Goal: Task Accomplishment & Management: Complete application form

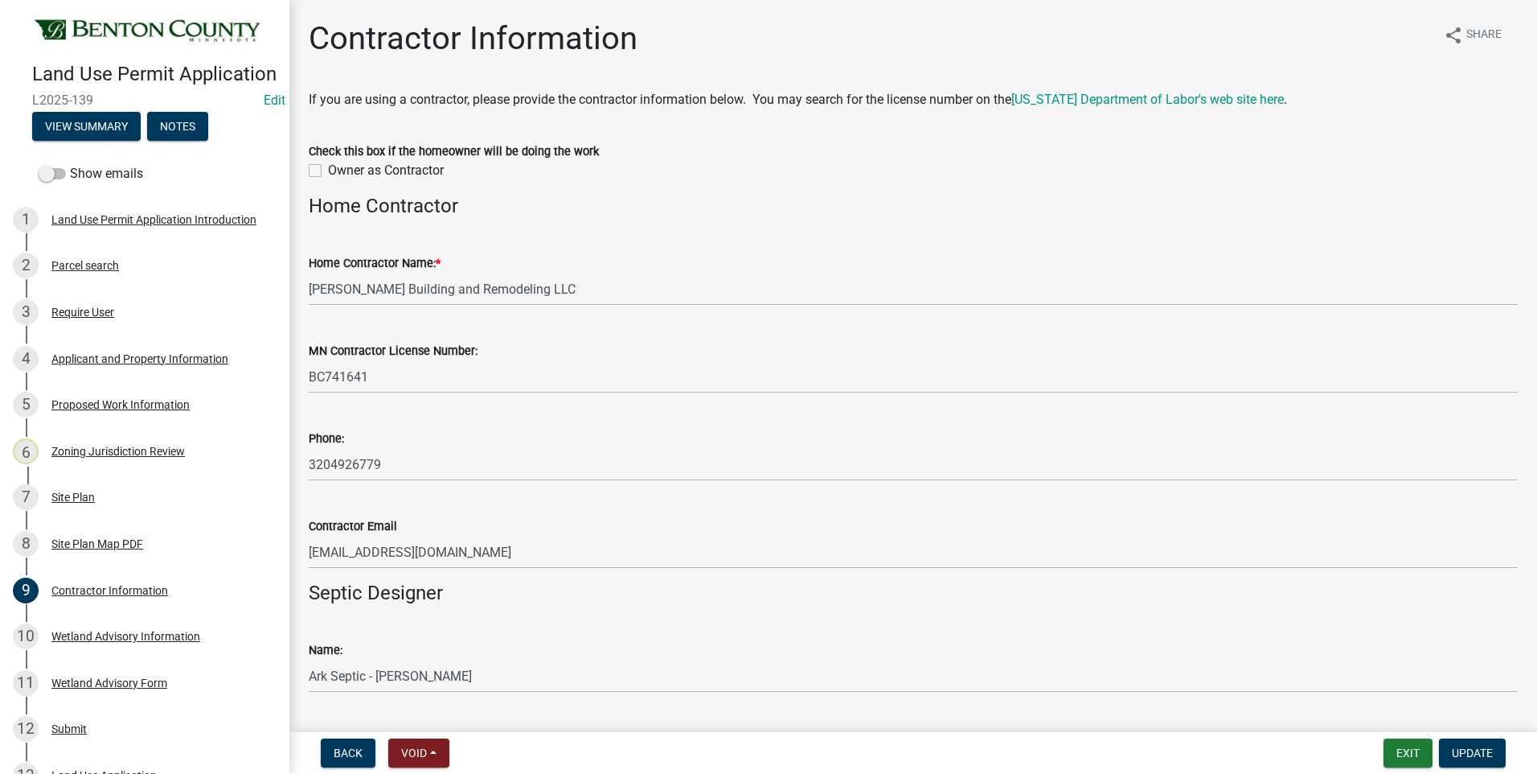
scroll to position [516, 0]
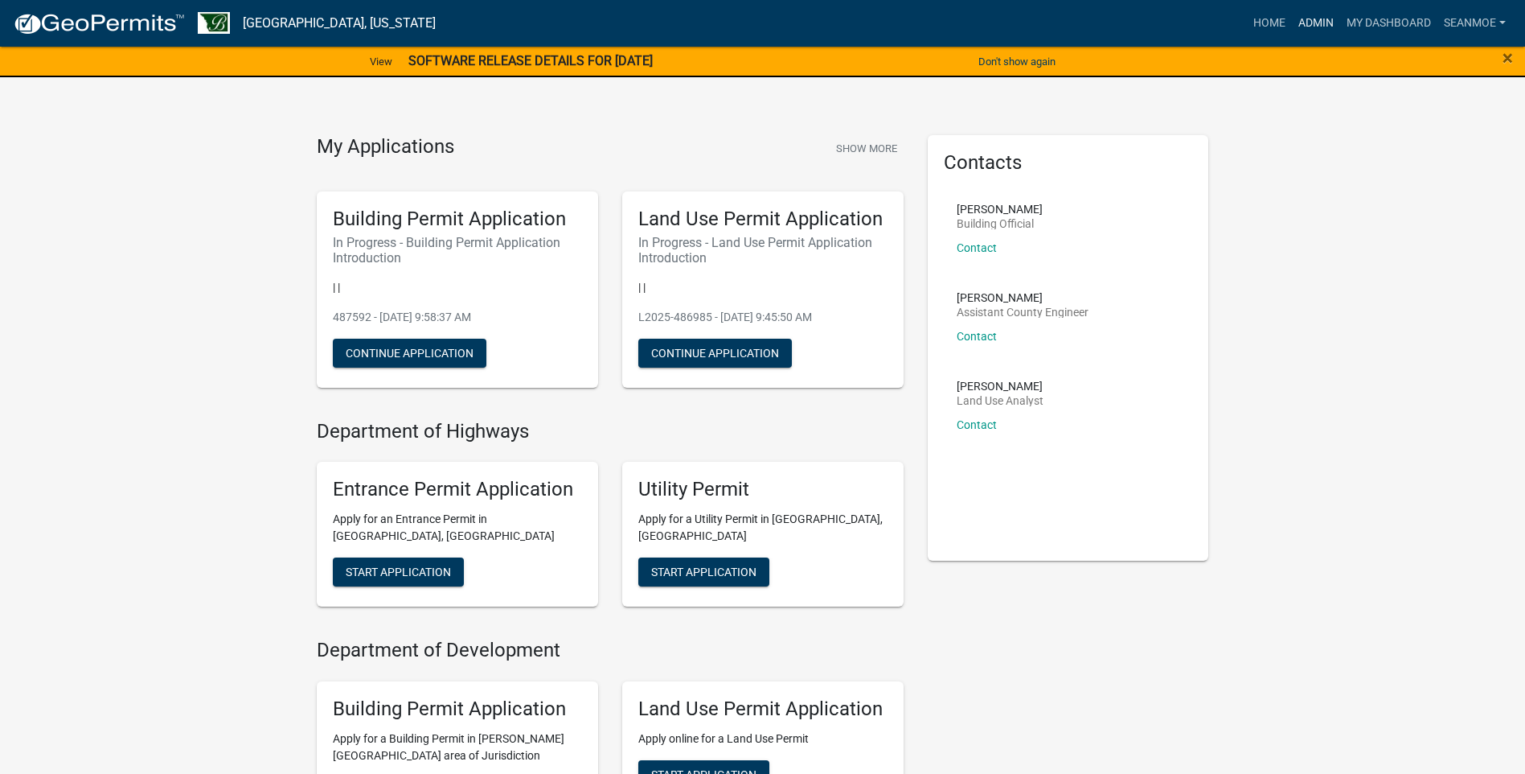
click at [1322, 21] on link "Admin" at bounding box center [1316, 23] width 48 height 31
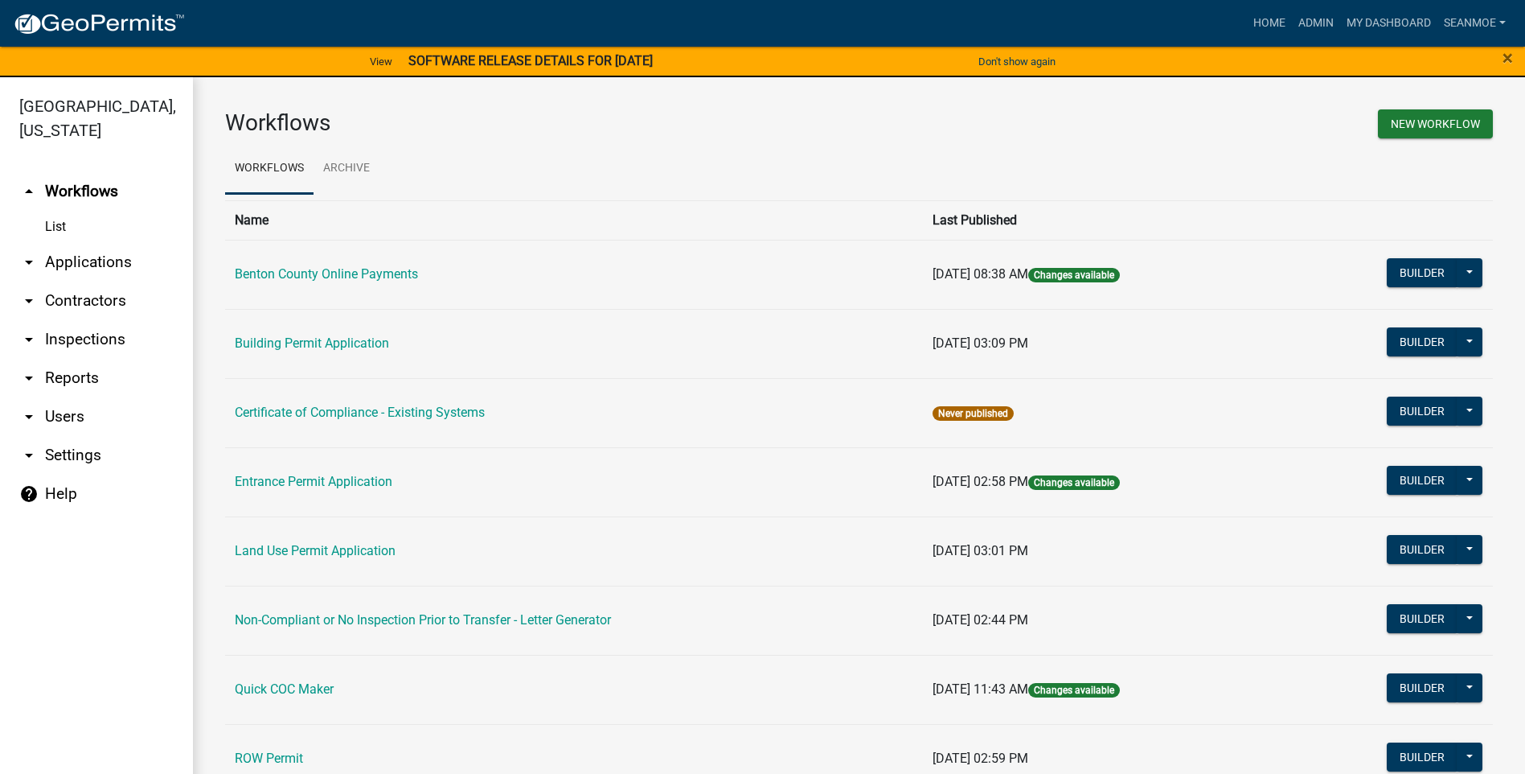
click at [72, 264] on link "arrow_drop_down Applications" at bounding box center [96, 262] width 193 height 39
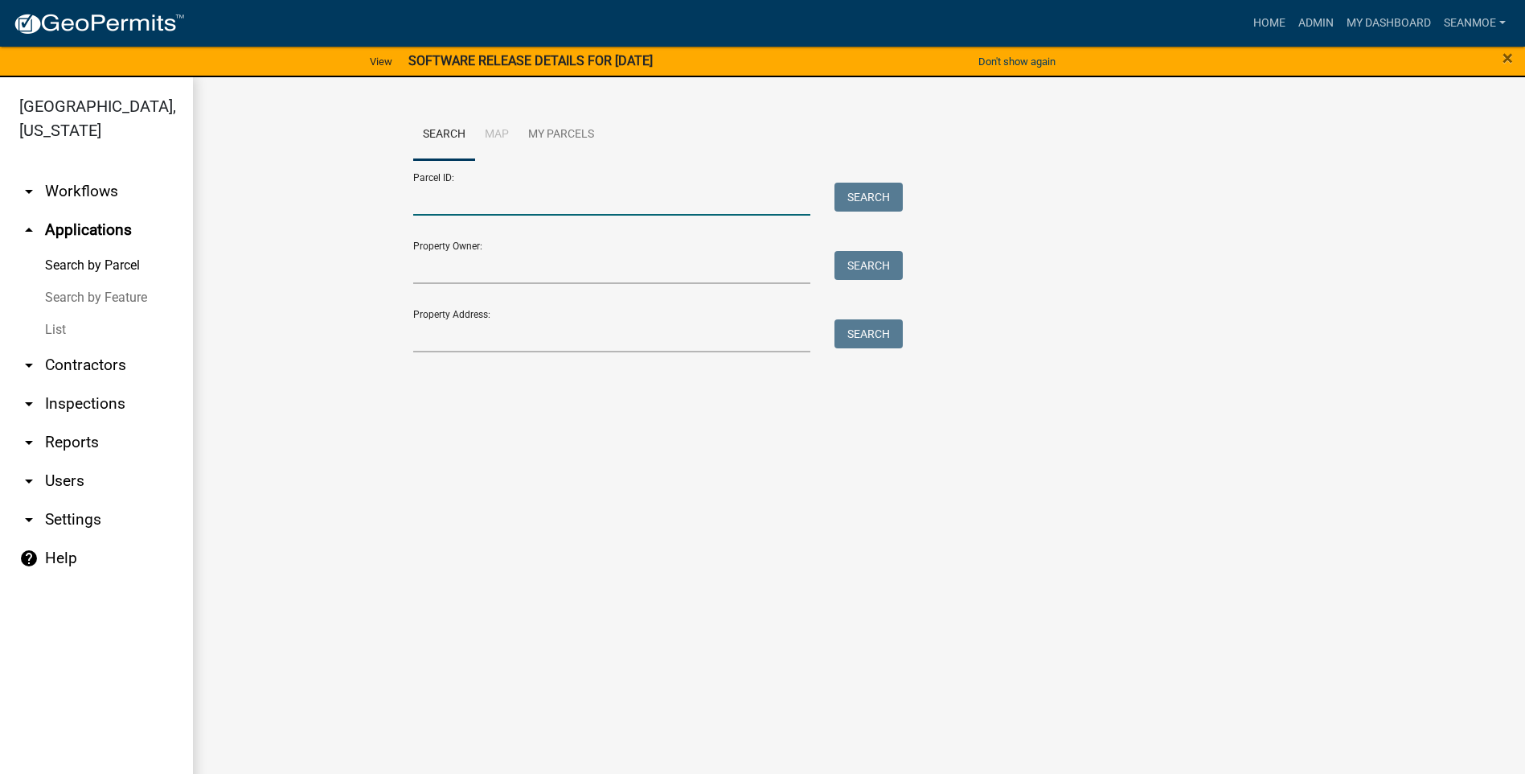
click at [540, 198] on input "Parcel ID:" at bounding box center [612, 199] width 398 height 33
type input "090010800"
click at [851, 193] on button "Search" at bounding box center [869, 197] width 68 height 29
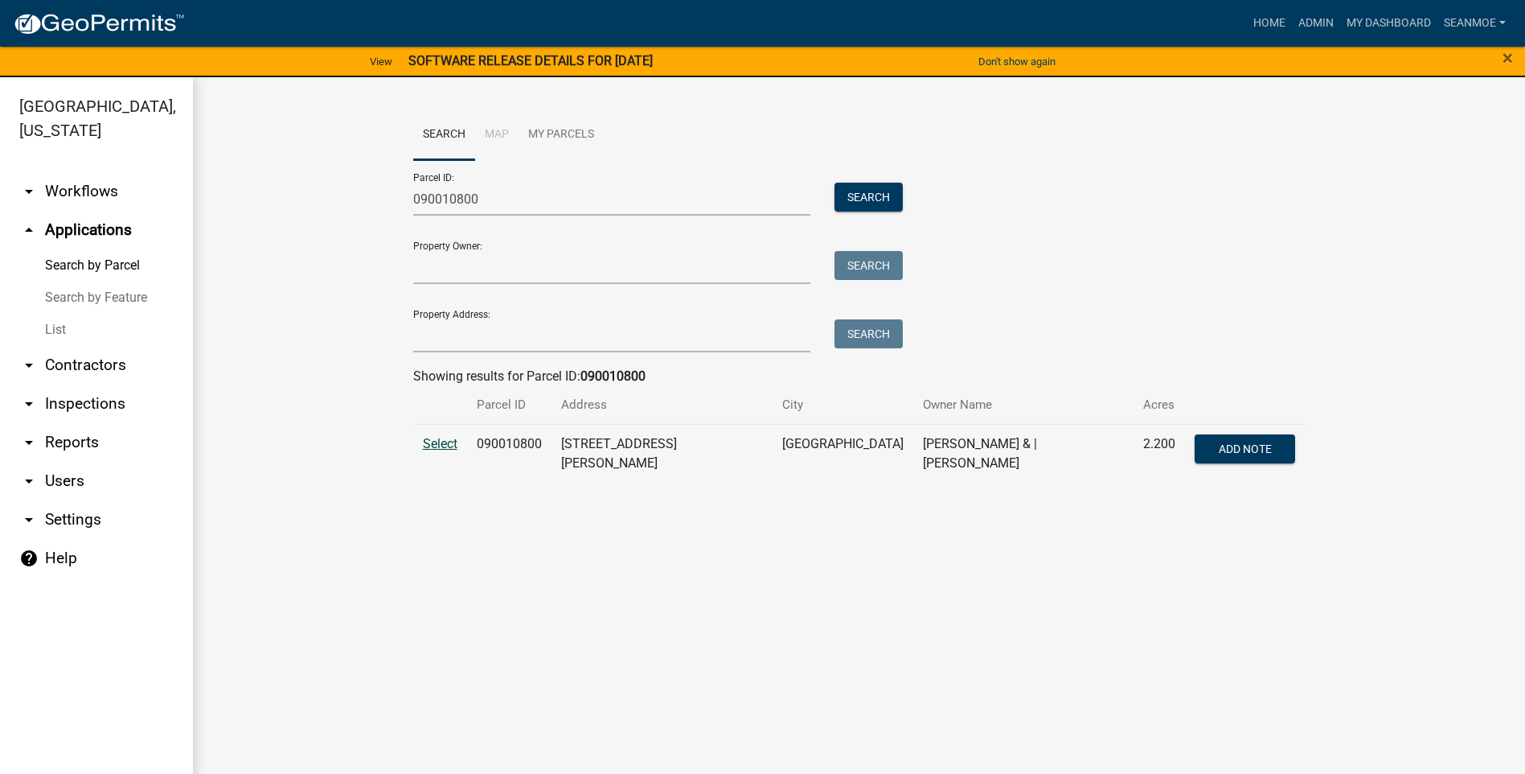
click at [433, 447] on span "Select" at bounding box center [440, 443] width 35 height 15
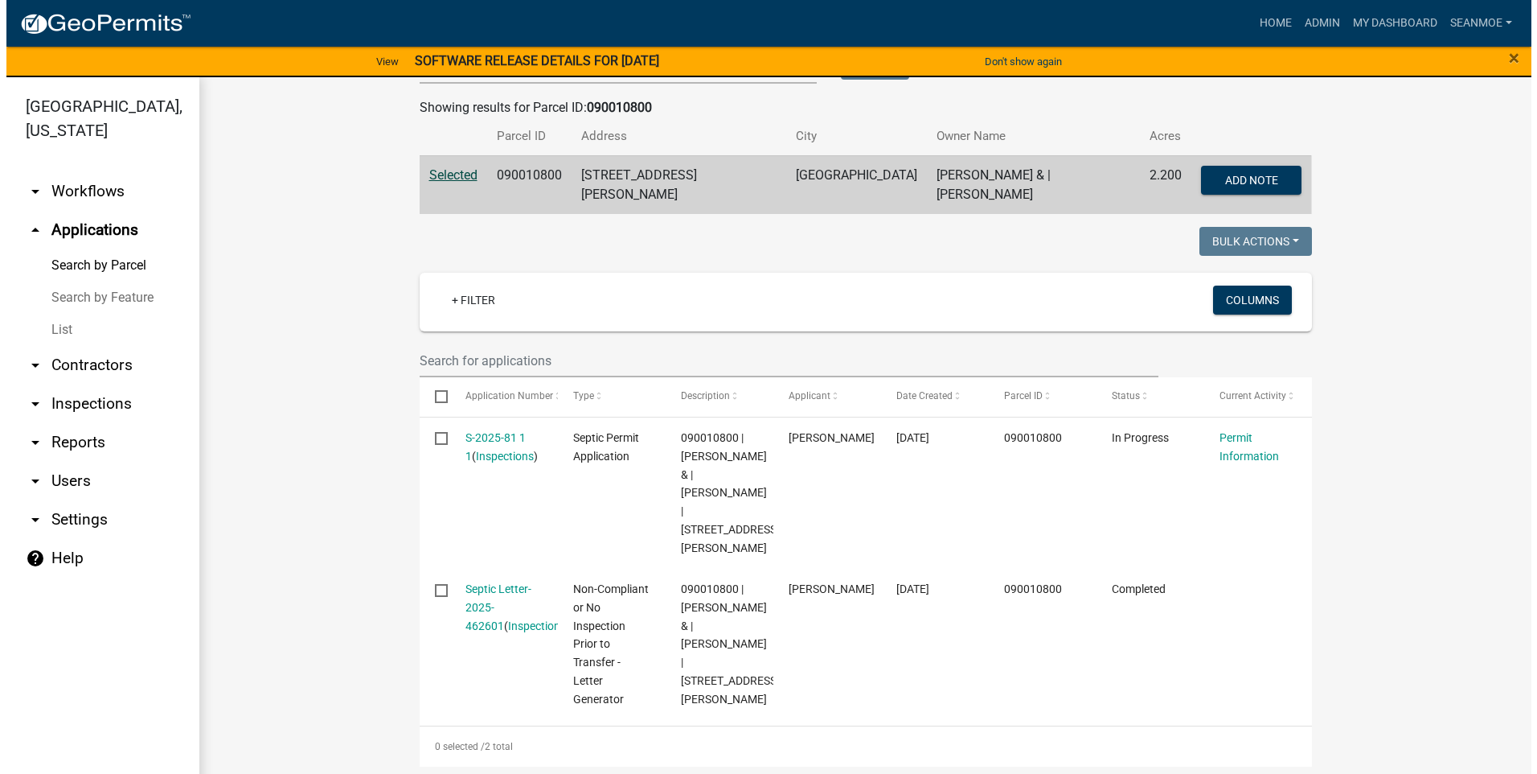
scroll to position [287, 0]
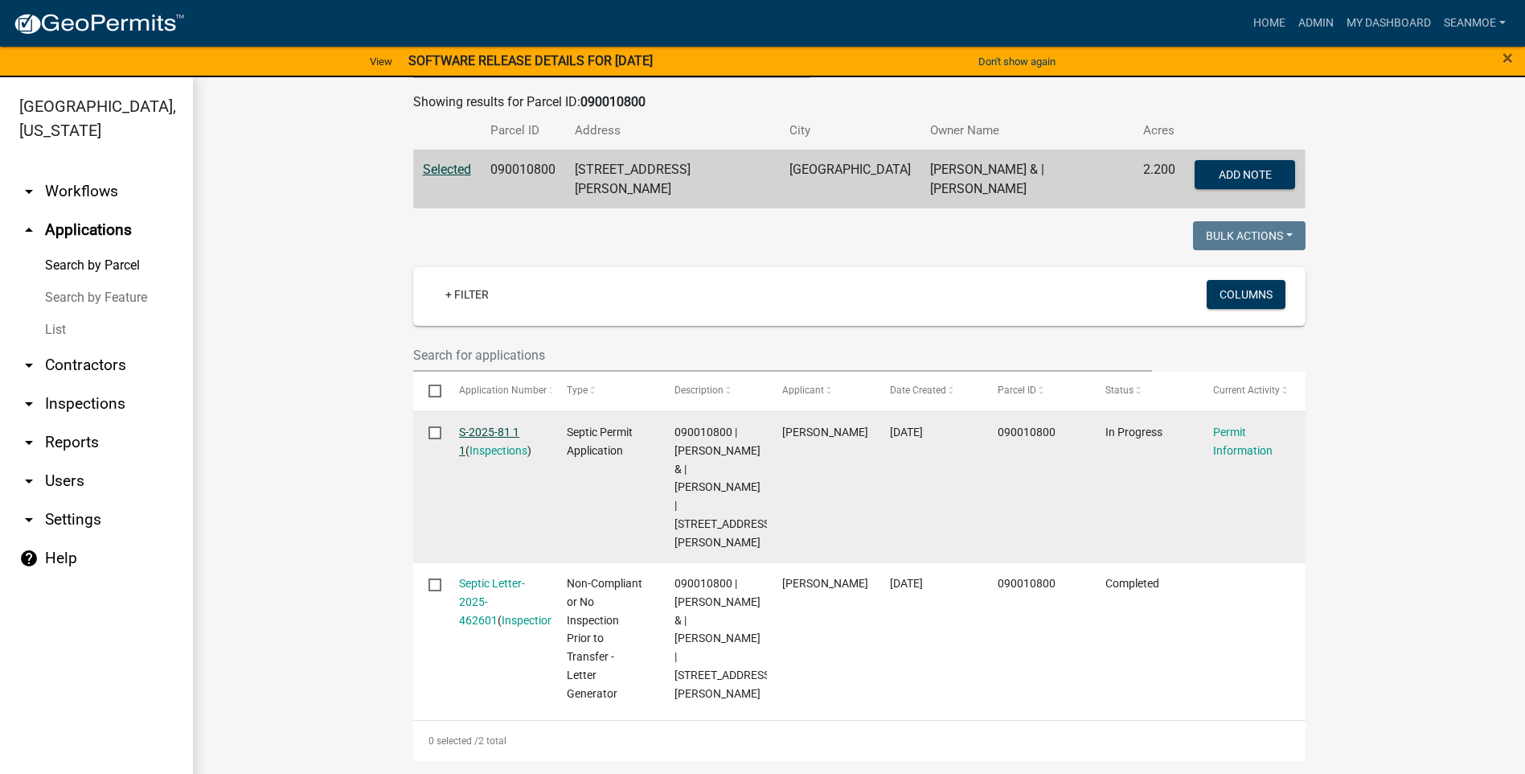
click at [484, 425] on link "S-2025-81 1 1" at bounding box center [489, 440] width 60 height 31
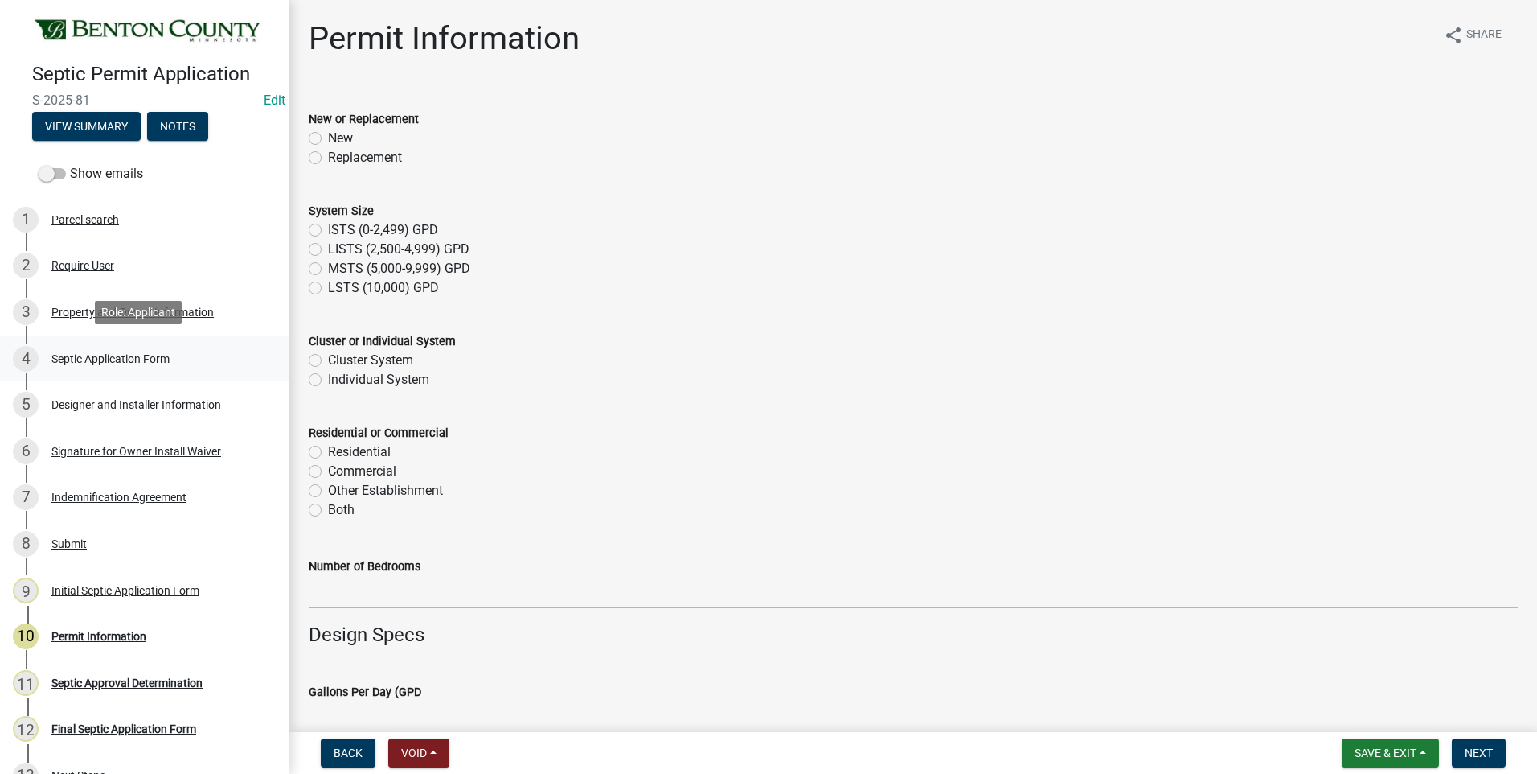
click at [154, 355] on div "Septic Application Form" at bounding box center [110, 358] width 118 height 11
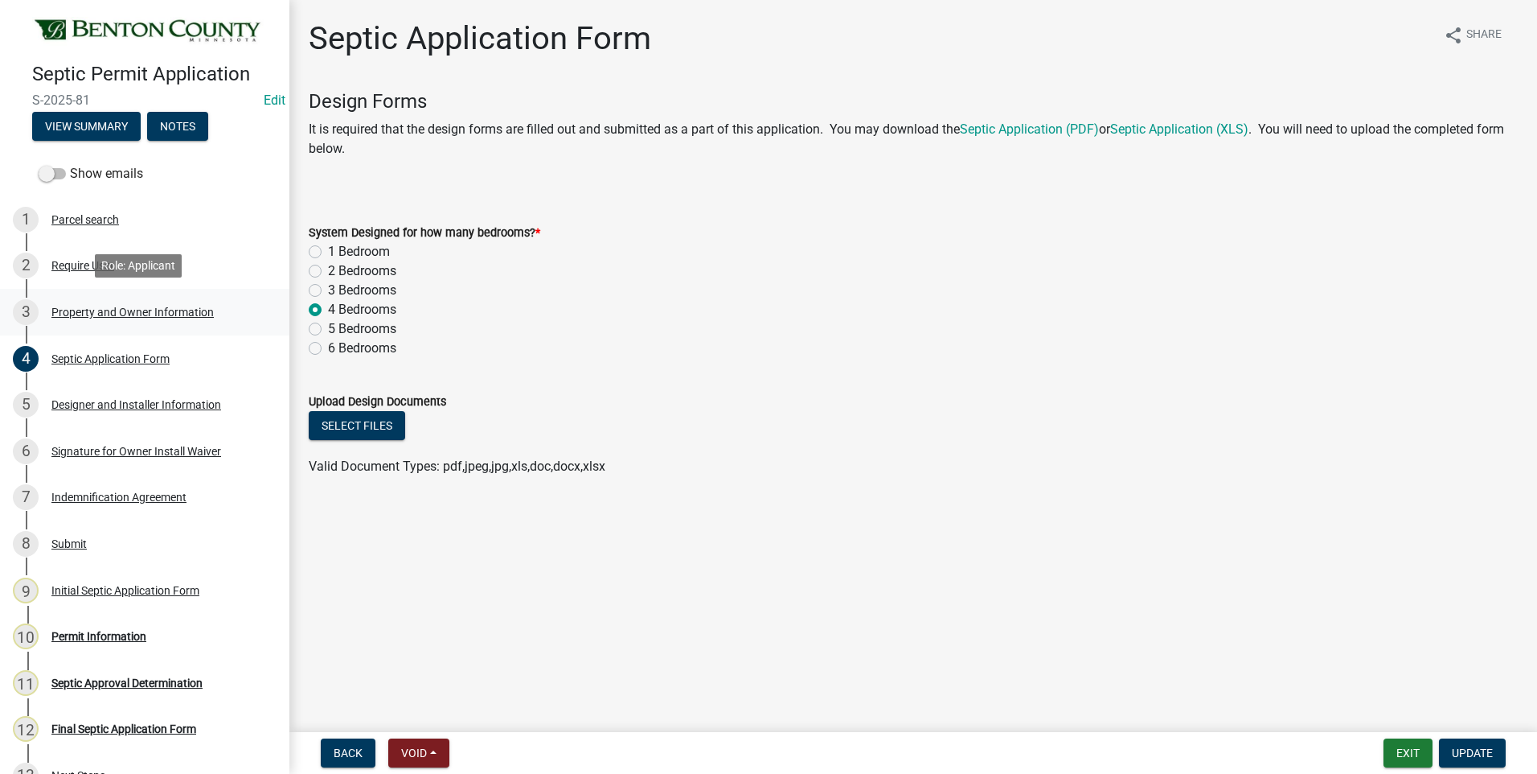
click at [102, 308] on div "Property and Owner Information" at bounding box center [132, 311] width 162 height 11
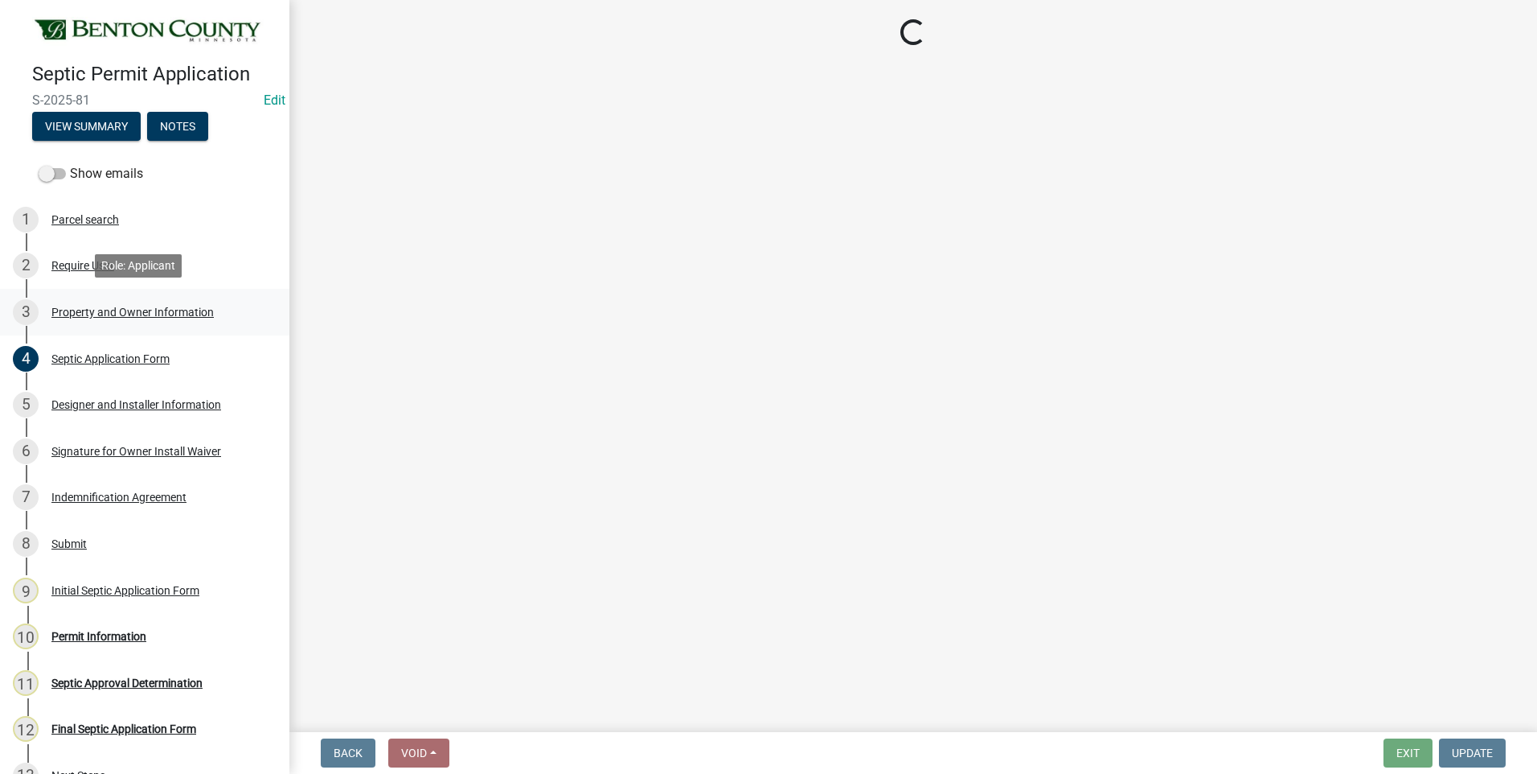
select select "3cbb92b0-b914-4756-b975-0246e37162fd"
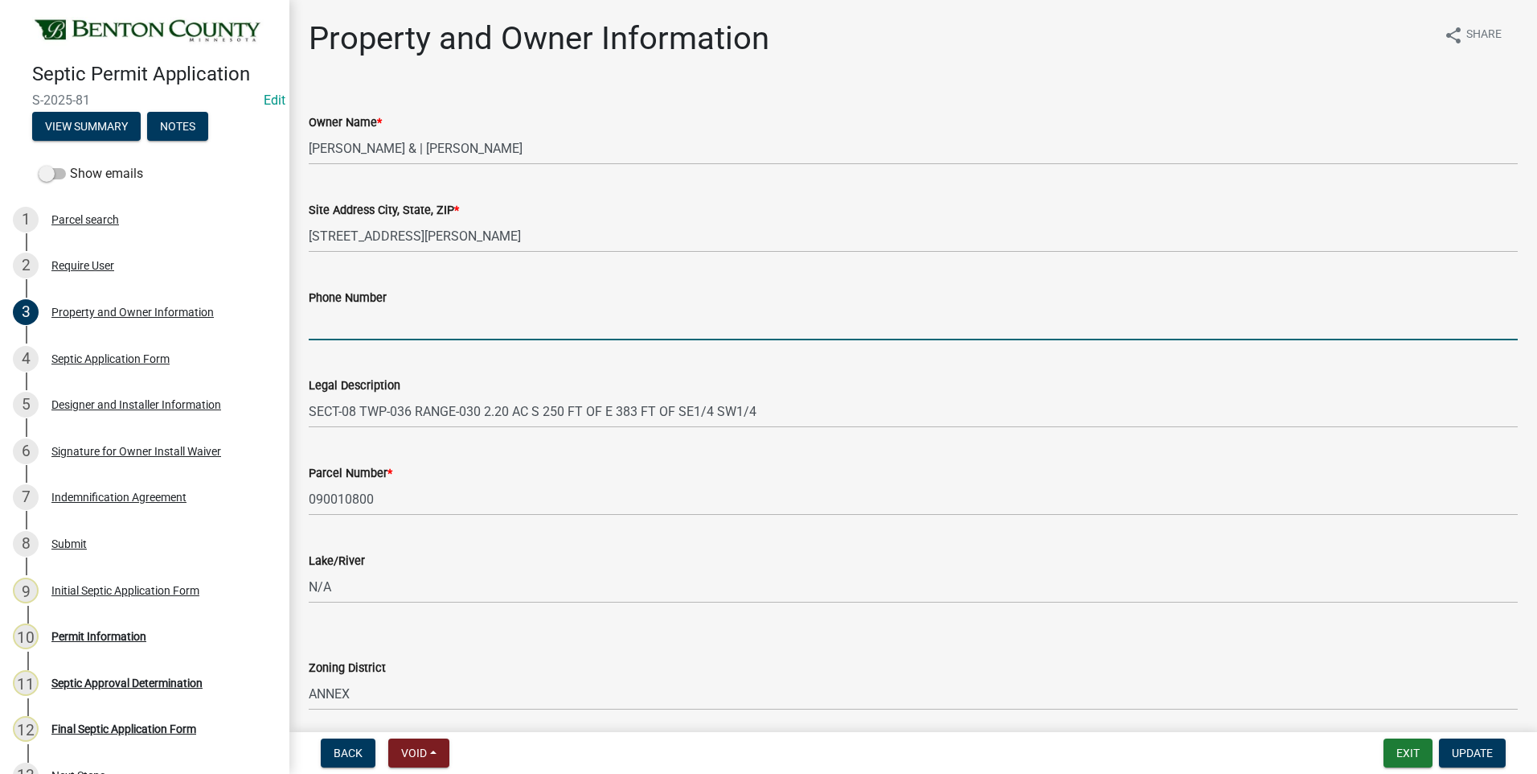
click at [404, 329] on input "Phone Number" at bounding box center [913, 323] width 1209 height 33
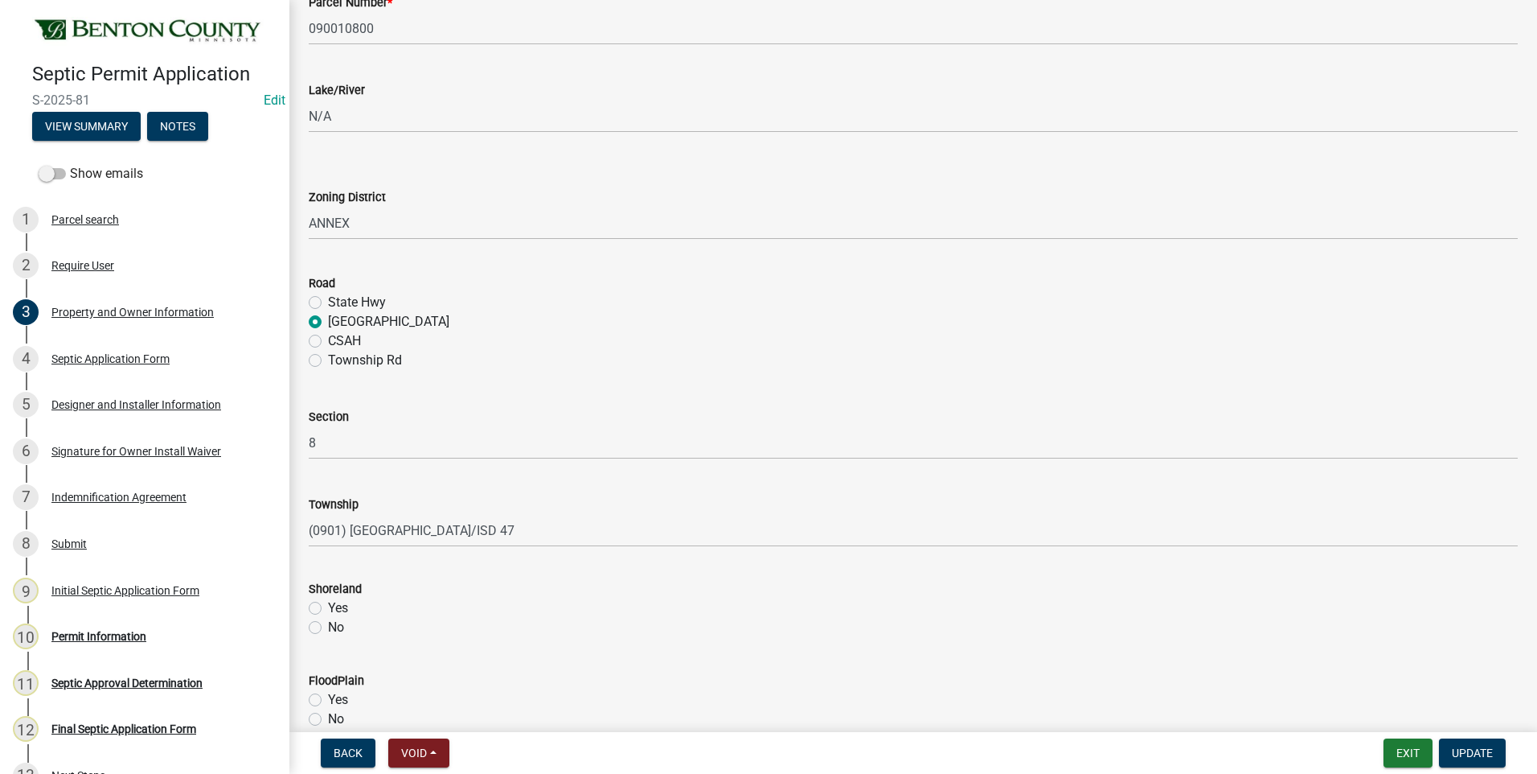
scroll to position [638, 0]
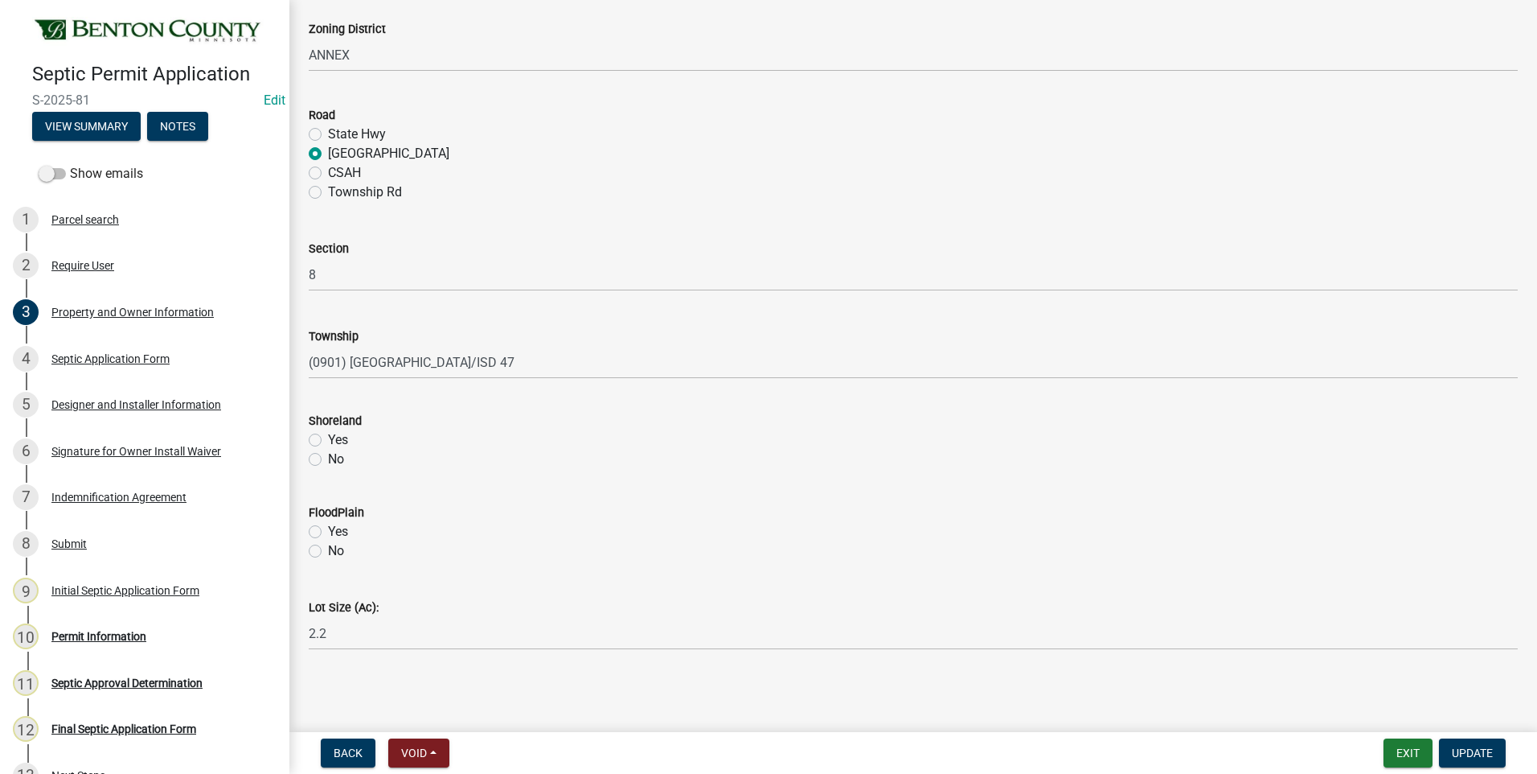
type input "[PHONE_NUMBER]"
click at [328, 460] on label "No" at bounding box center [336, 458] width 16 height 19
click at [328, 460] on input "No" at bounding box center [333, 454] width 10 height 10
radio input "true"
click at [328, 552] on label "No" at bounding box center [336, 550] width 16 height 19
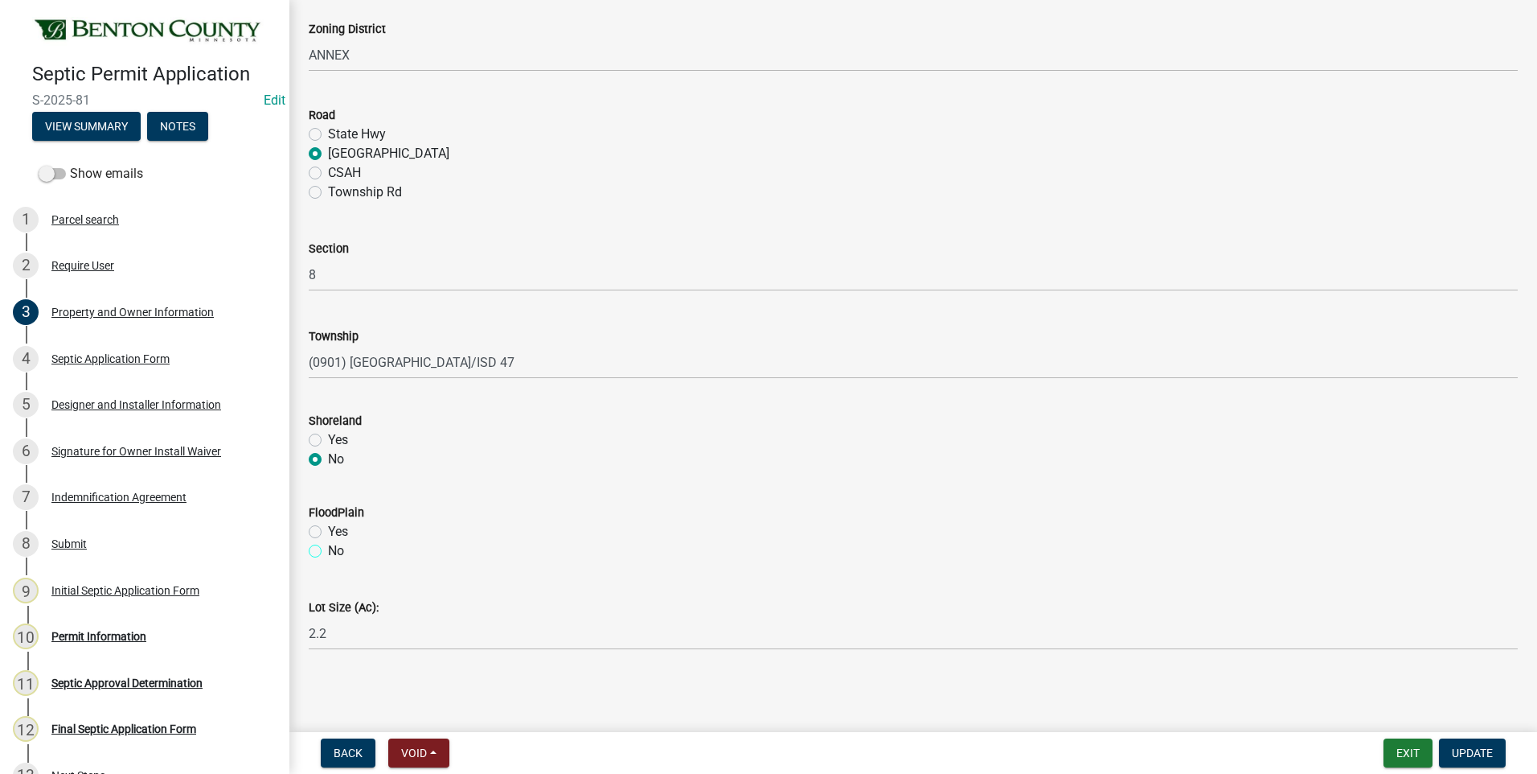
click at [328, 552] on input "No" at bounding box center [333, 546] width 10 height 10
radio input "true"
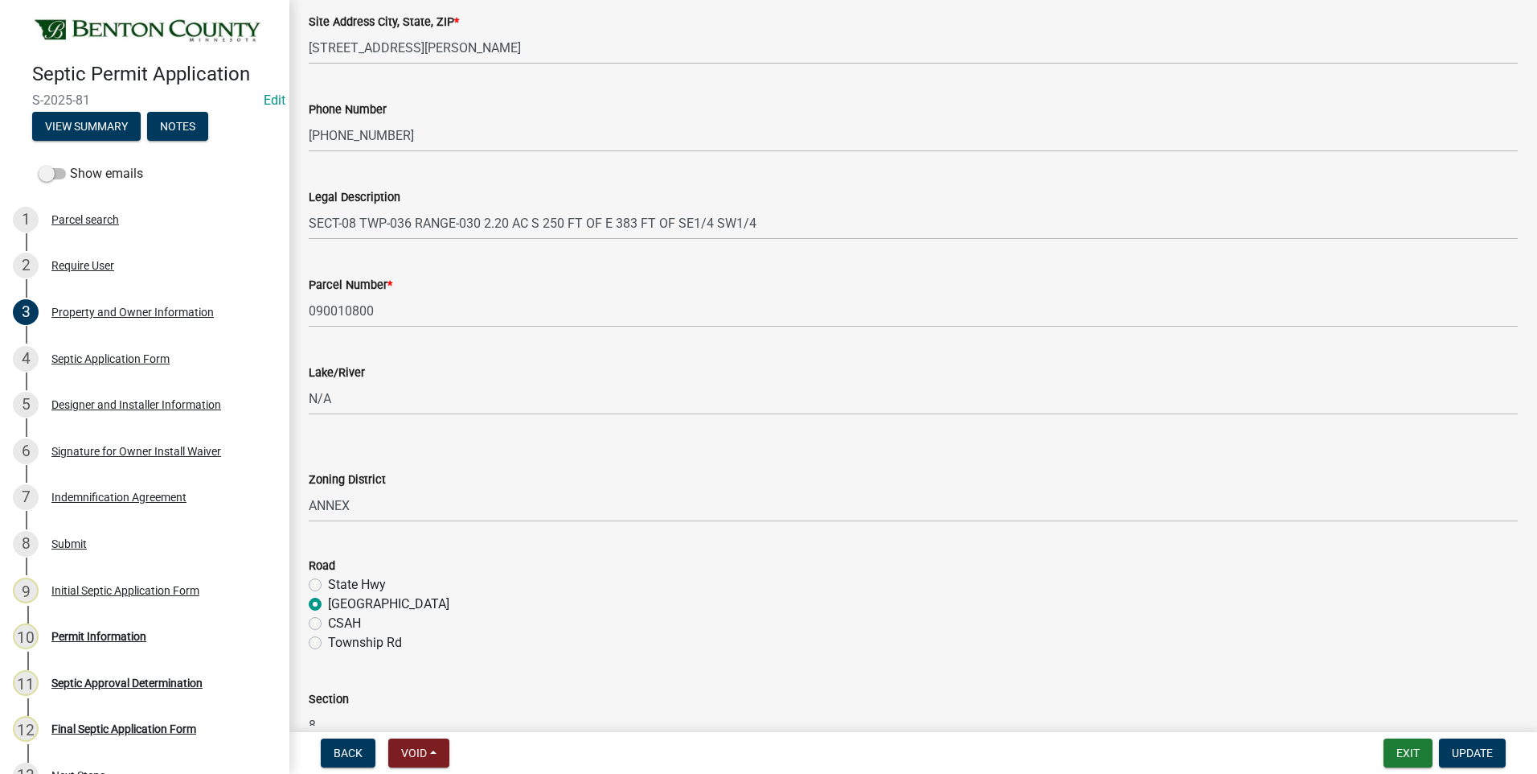
scroll to position [0, 0]
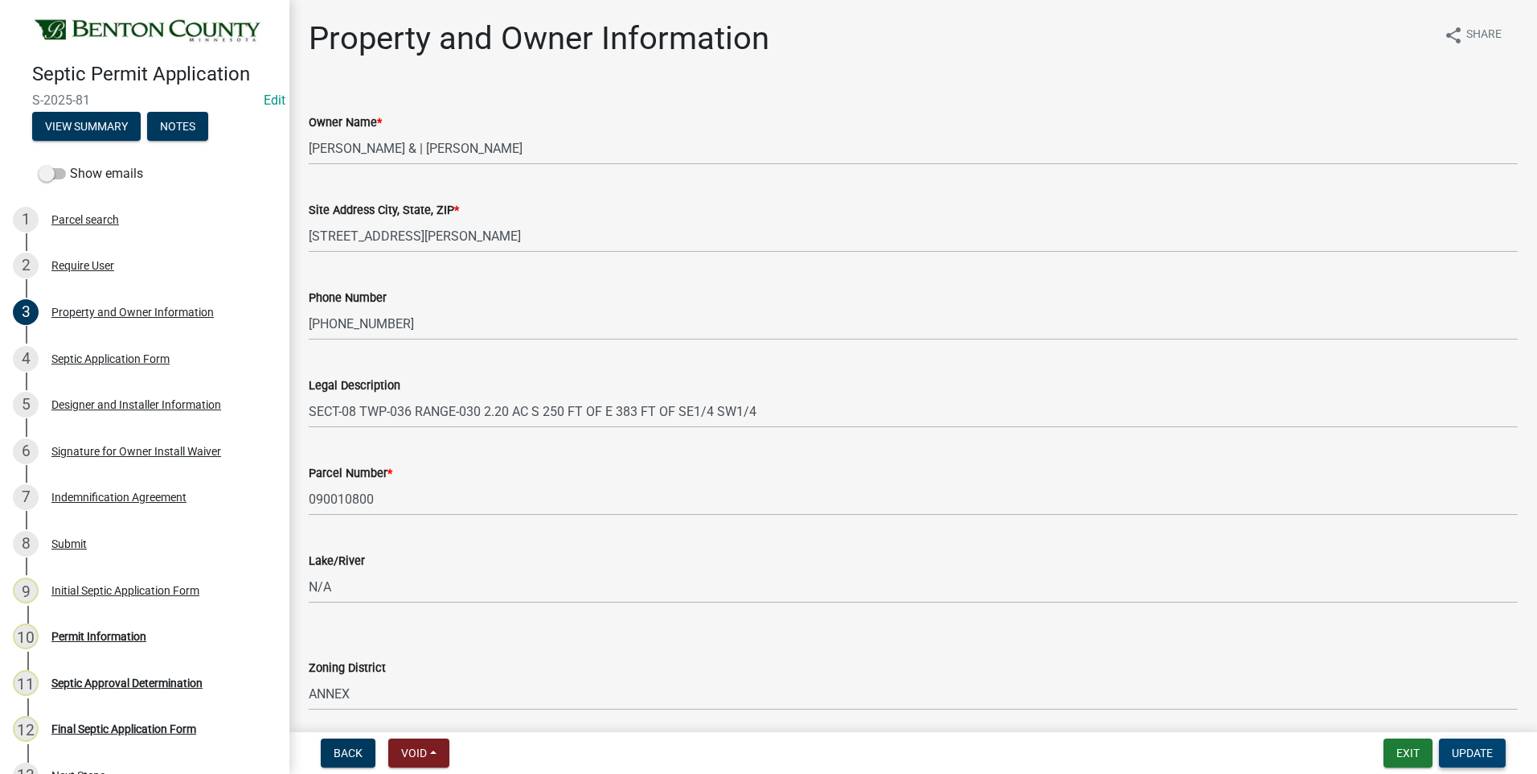
click at [1470, 753] on span "Update" at bounding box center [1472, 752] width 41 height 13
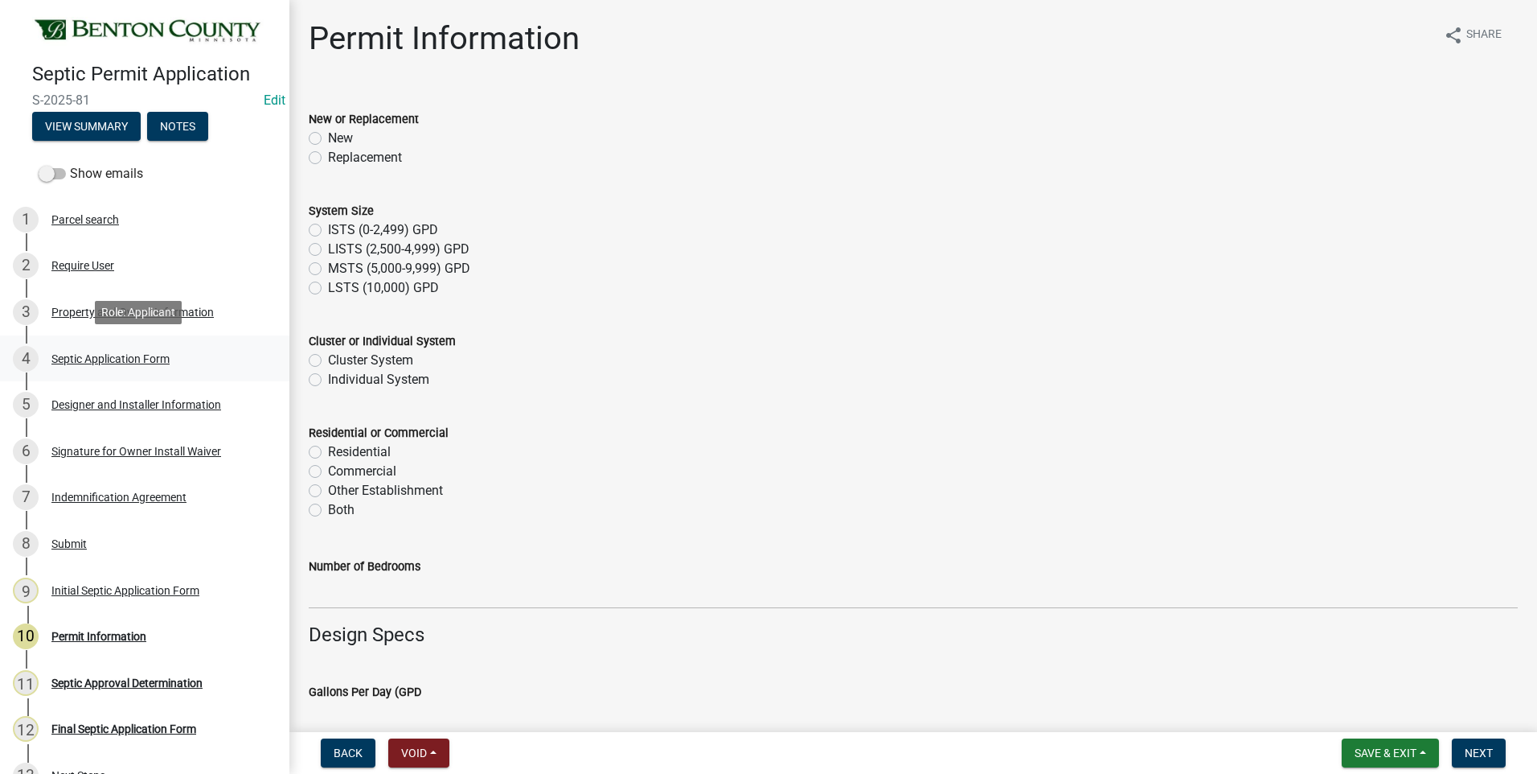
click at [118, 364] on div "4 Septic Application Form" at bounding box center [138, 359] width 251 height 26
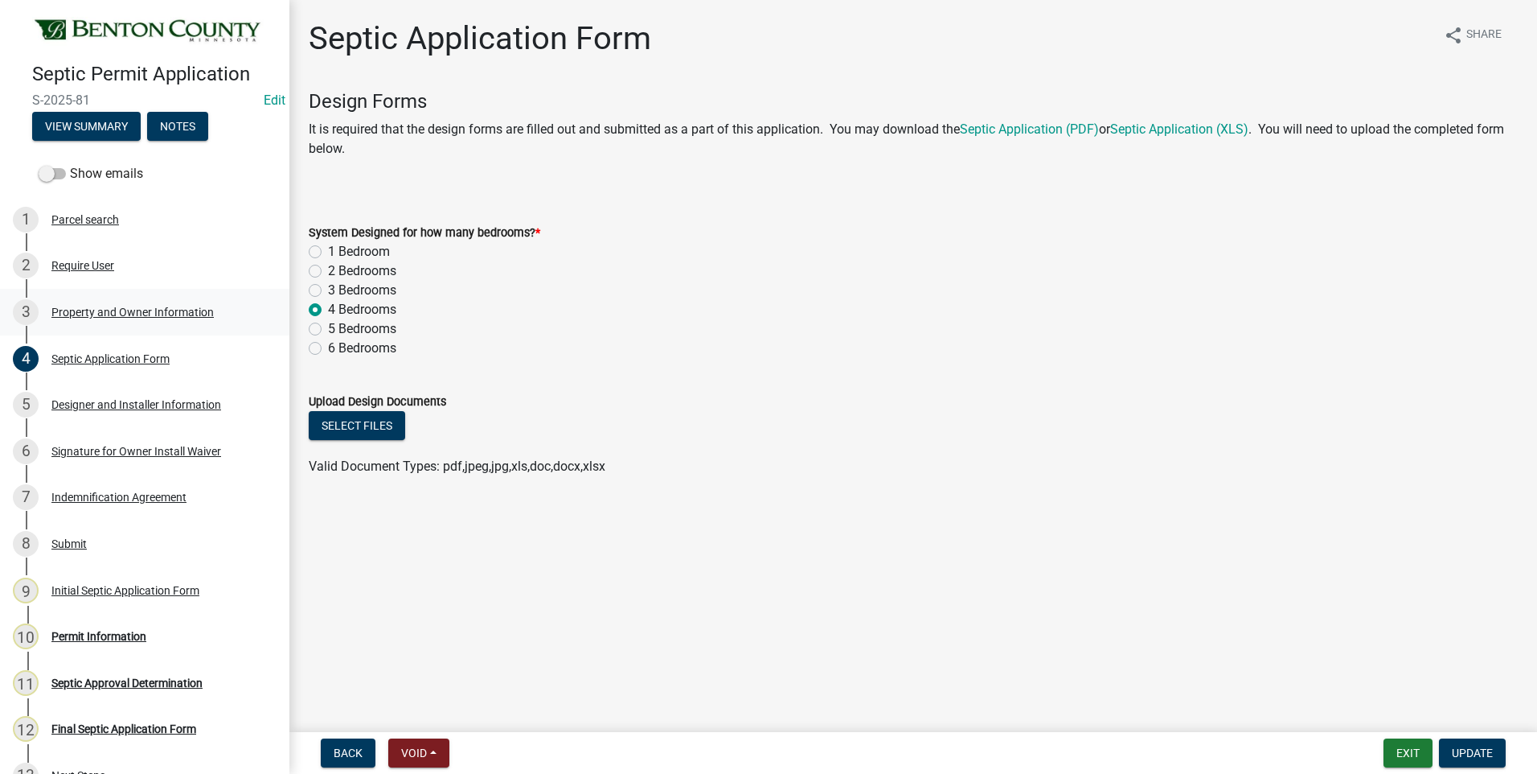
click at [177, 307] on div "Property and Owner Information" at bounding box center [132, 311] width 162 height 11
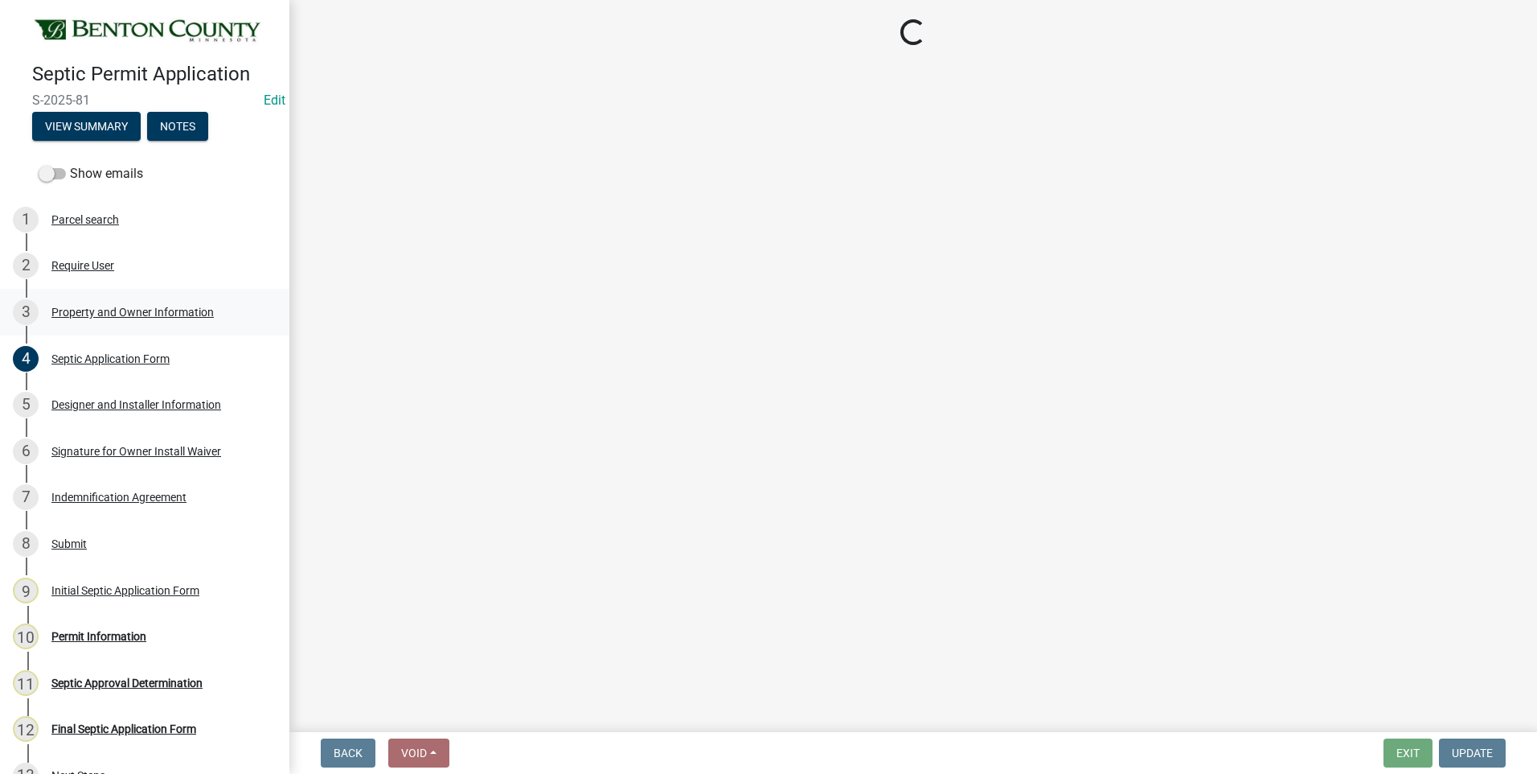
select select "3cbb92b0-b914-4756-b975-0246e37162fd"
